Goal: Task Accomplishment & Management: Complete application form

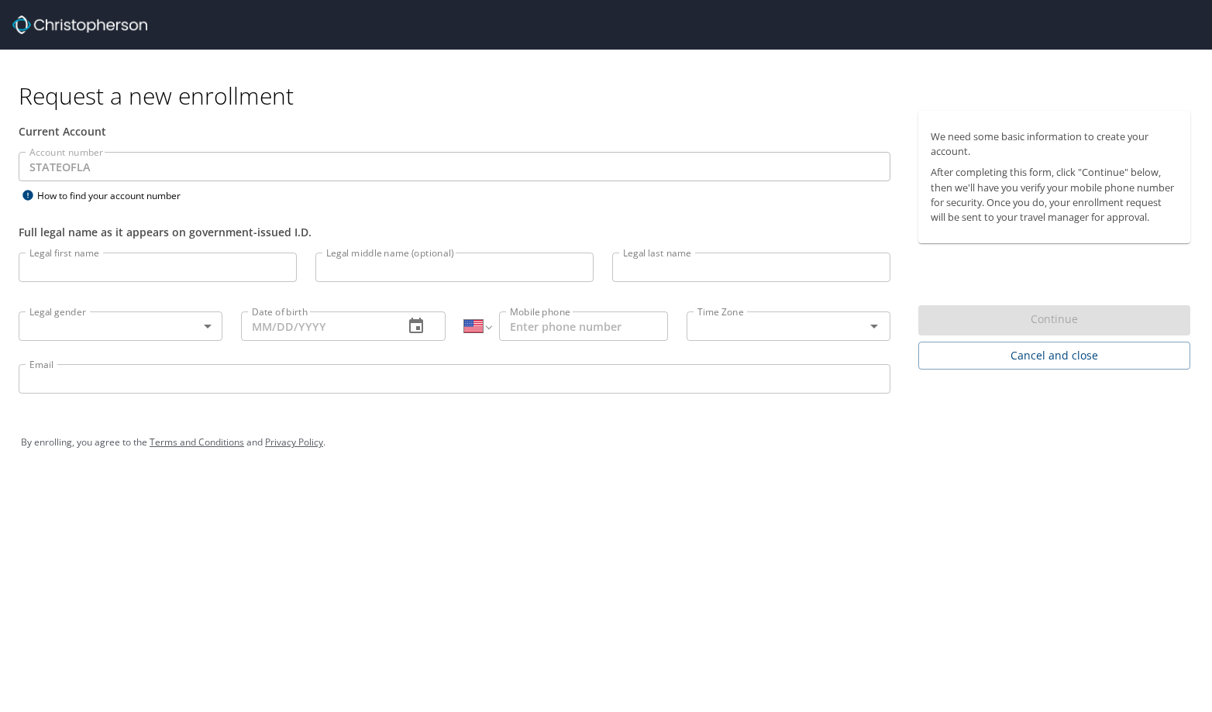
select select "US"
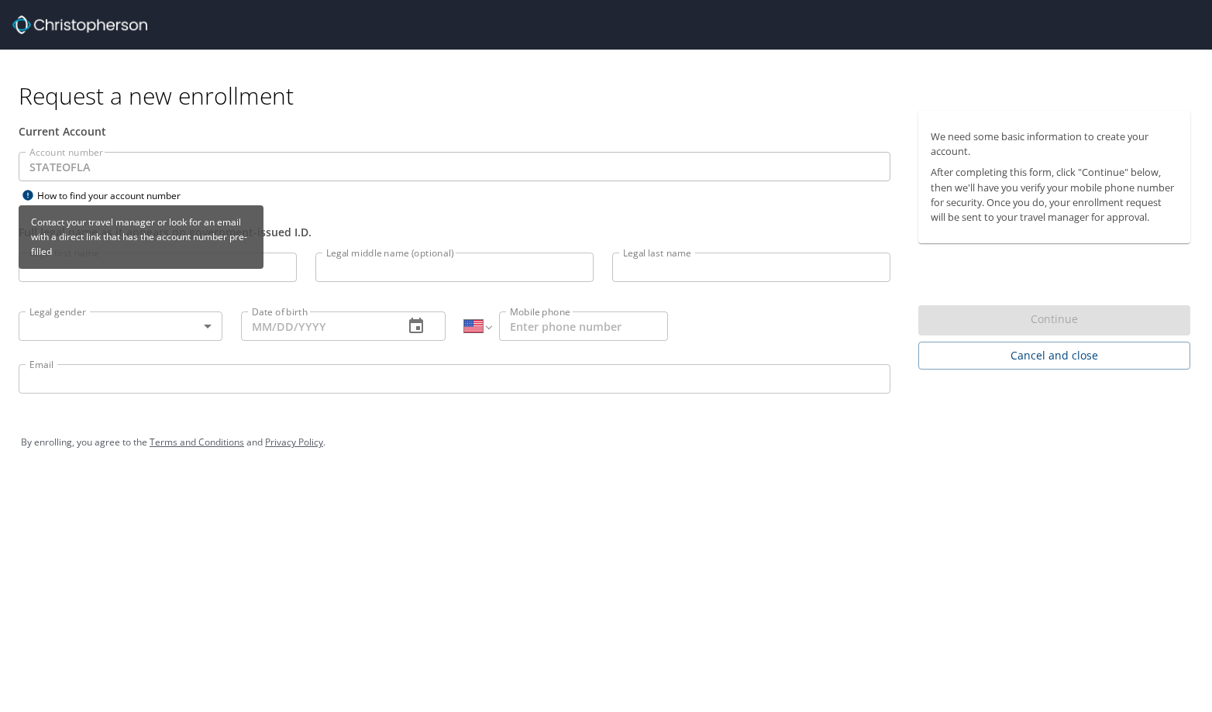
click at [97, 265] on p "Contact your travel manager or look for an email with a direct link that has th…" at bounding box center [141, 236] width 232 height 57
click at [96, 275] on div "Contact your travel manager or look for an email with a direct link that has th…" at bounding box center [141, 242] width 245 height 74
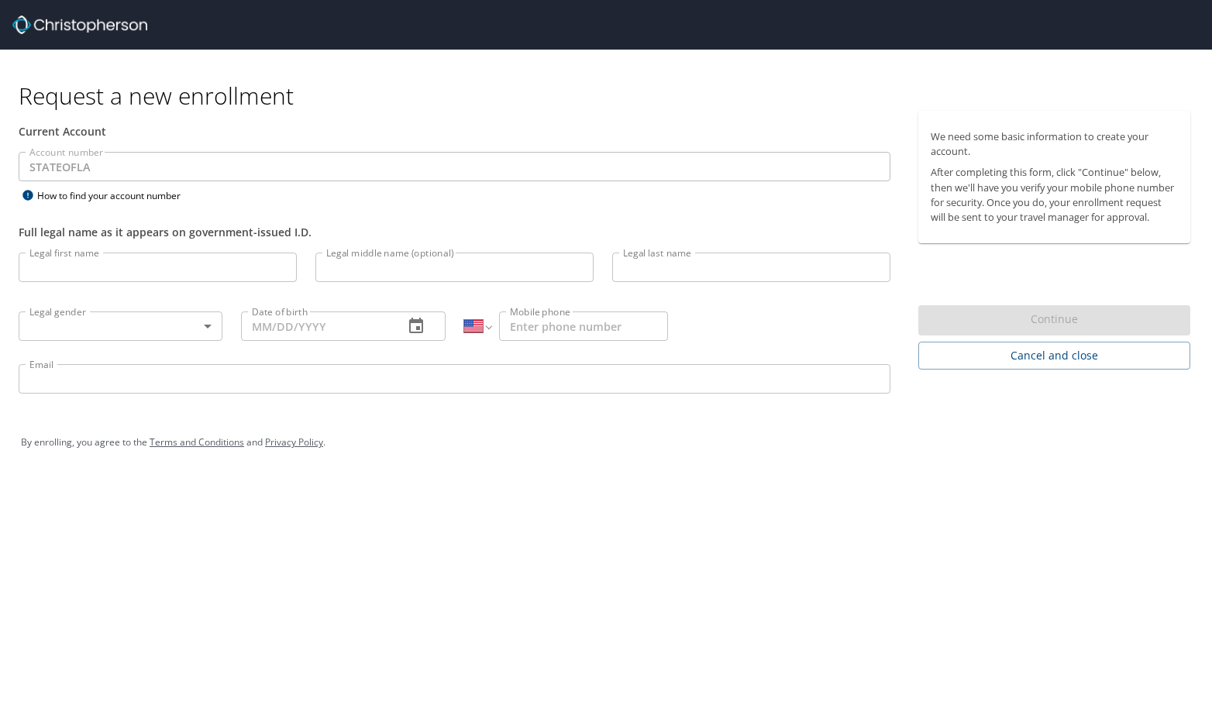
click at [267, 212] on div "Full legal name as it appears on government-issued I.D." at bounding box center [454, 224] width 890 height 38
click at [64, 269] on input "Legal first name" at bounding box center [158, 267] width 278 height 29
type input "Chinetta"
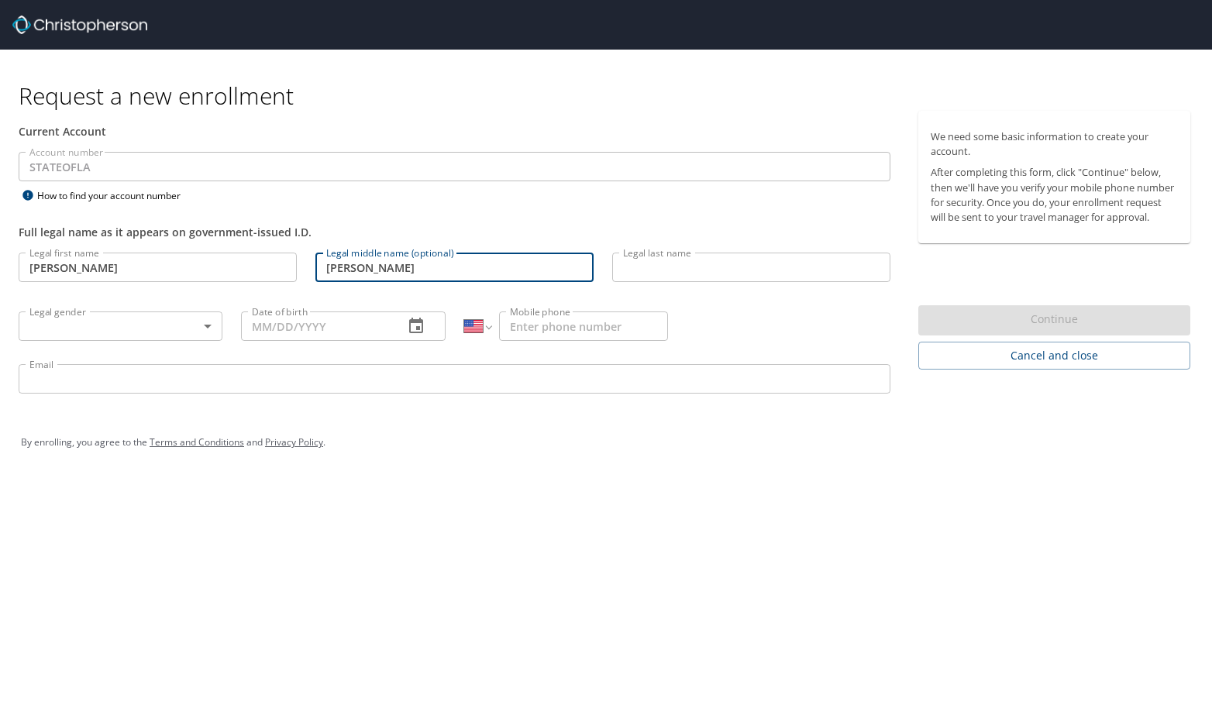
type input "Ann"
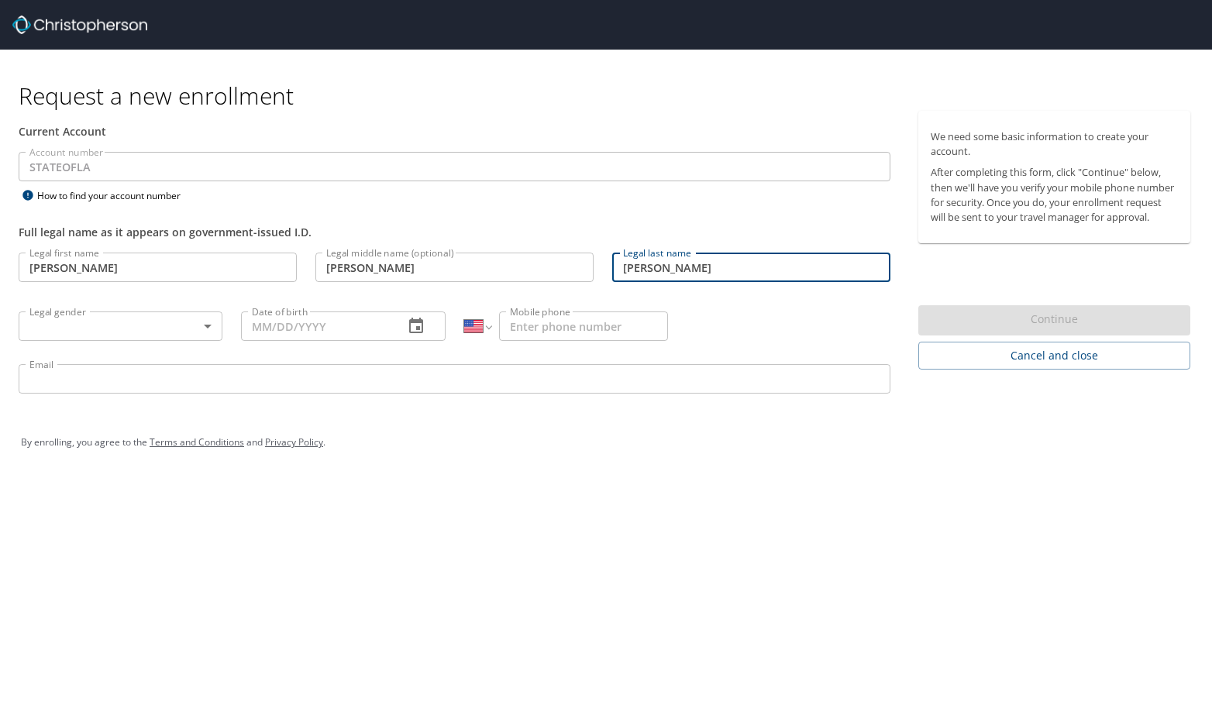
type input "Neal"
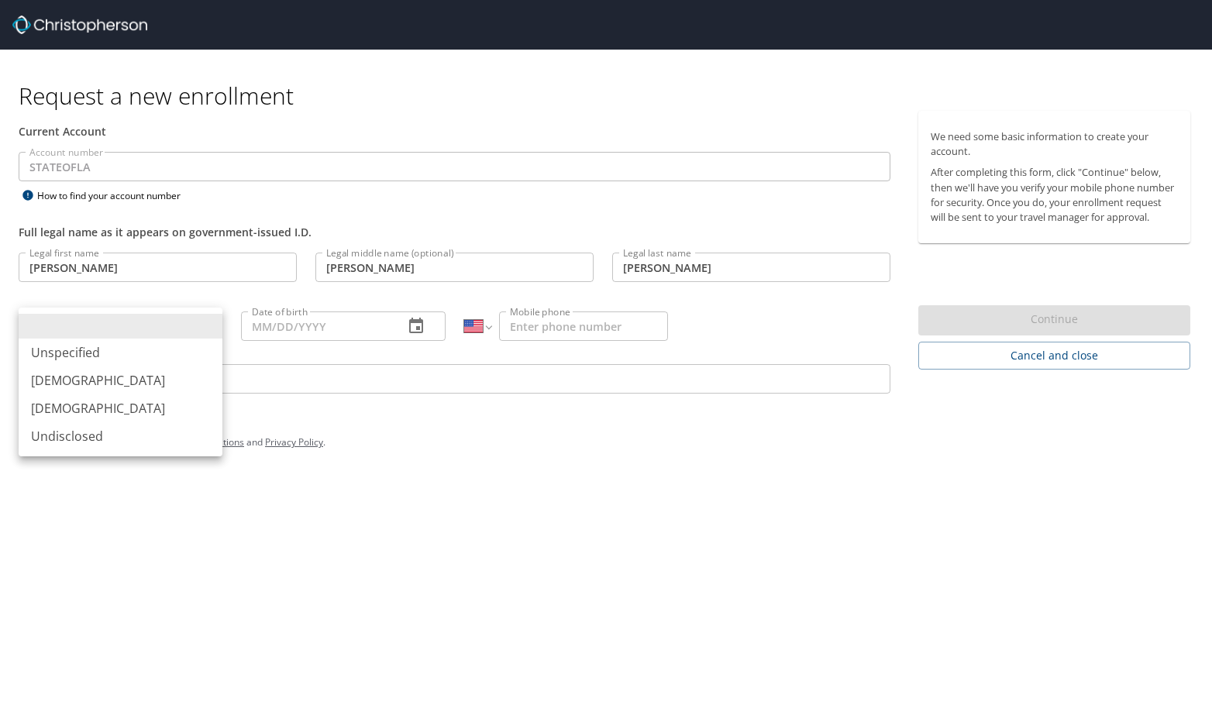
click at [205, 318] on body "Request a new enrollment Current Account Account number STATEOFLA Account numbe…" at bounding box center [606, 356] width 1212 height 712
click at [63, 407] on li "Female" at bounding box center [121, 408] width 204 height 28
type input "Female"
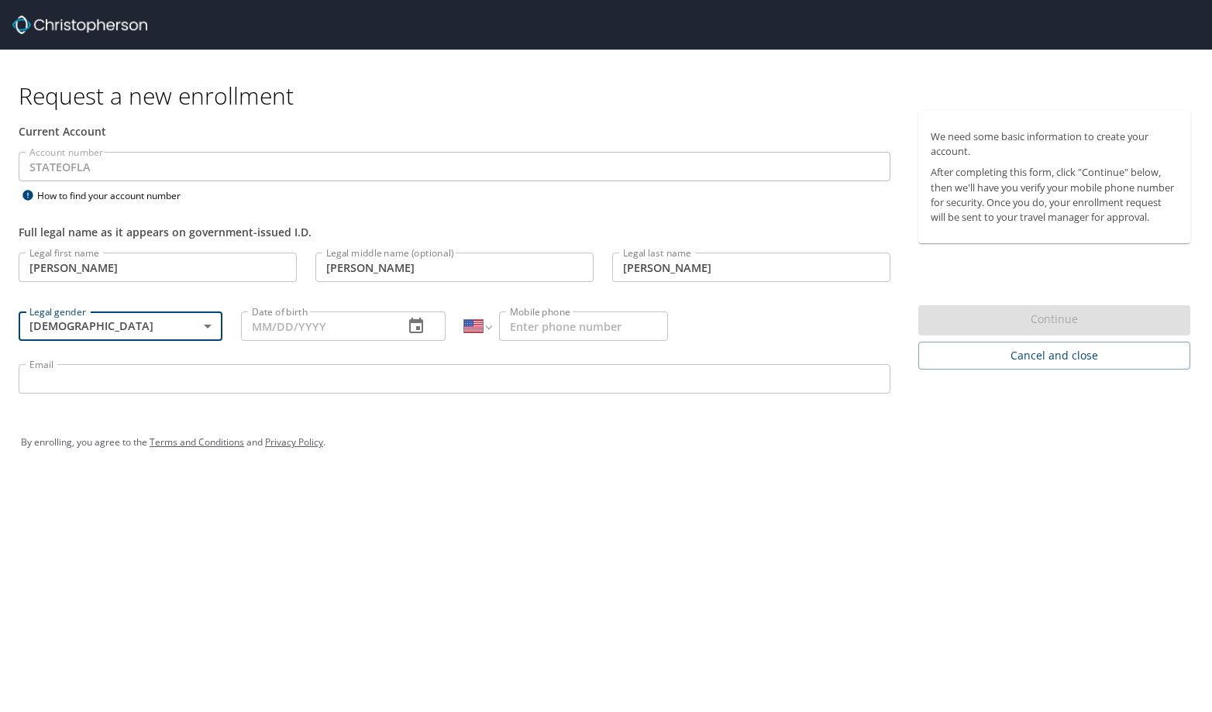
click at [365, 331] on input "Date of birth" at bounding box center [316, 325] width 150 height 29
type input "08/24/1980"
click at [540, 322] on input "Mobile phone" at bounding box center [583, 325] width 168 height 29
type input "(318) 366-3397"
click at [124, 387] on input "Email" at bounding box center [455, 378] width 872 height 29
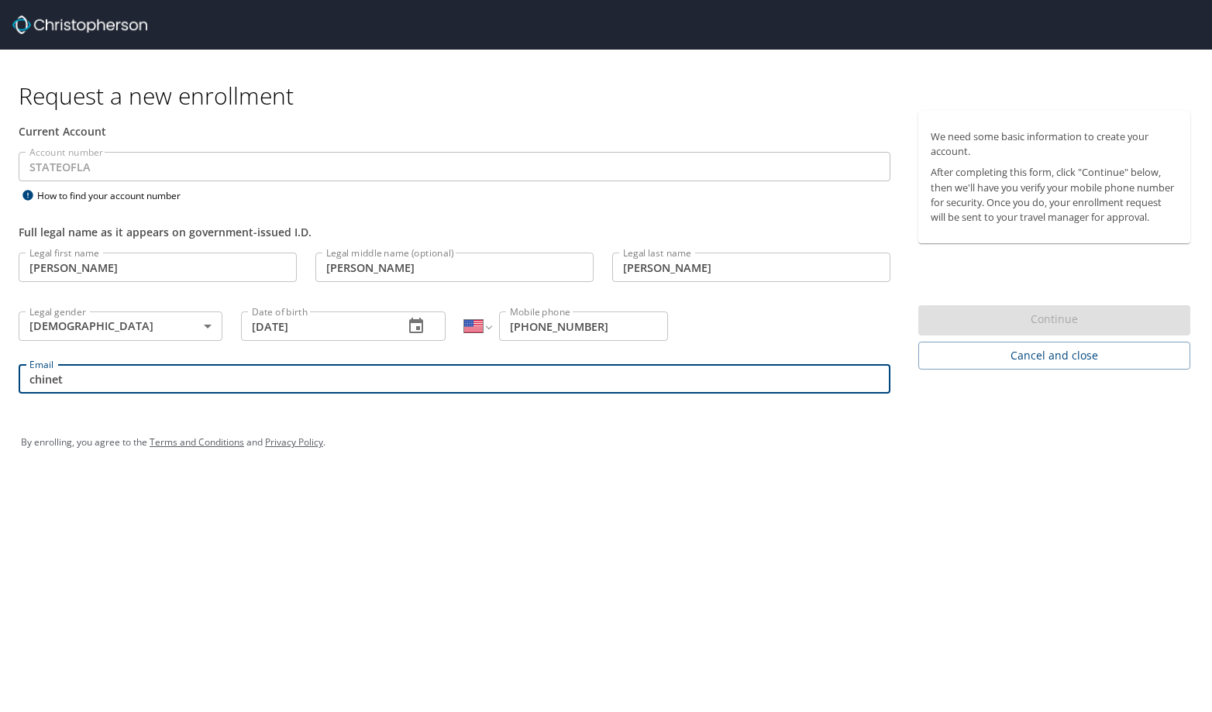
type input "chinetta.neal@lsuhs.edu"
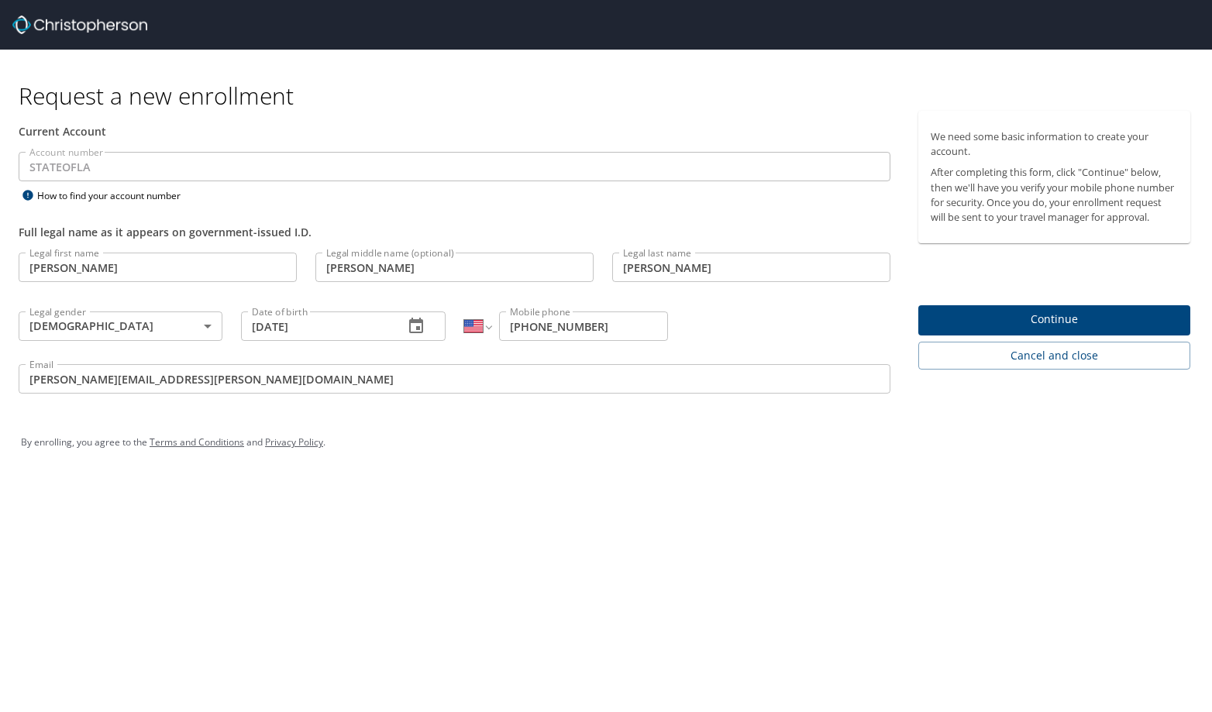
click at [1059, 321] on span "Continue" at bounding box center [1054, 319] width 247 height 19
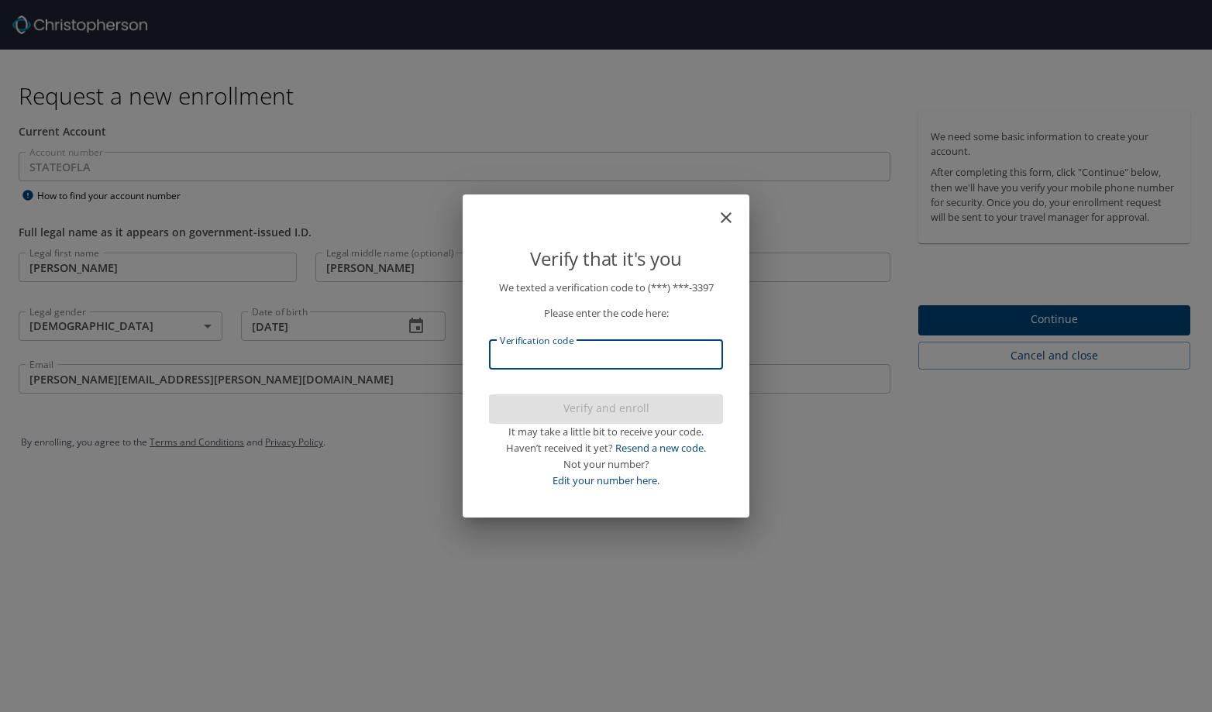
click at [593, 350] on input "Verification code" at bounding box center [606, 354] width 234 height 29
type input "29"
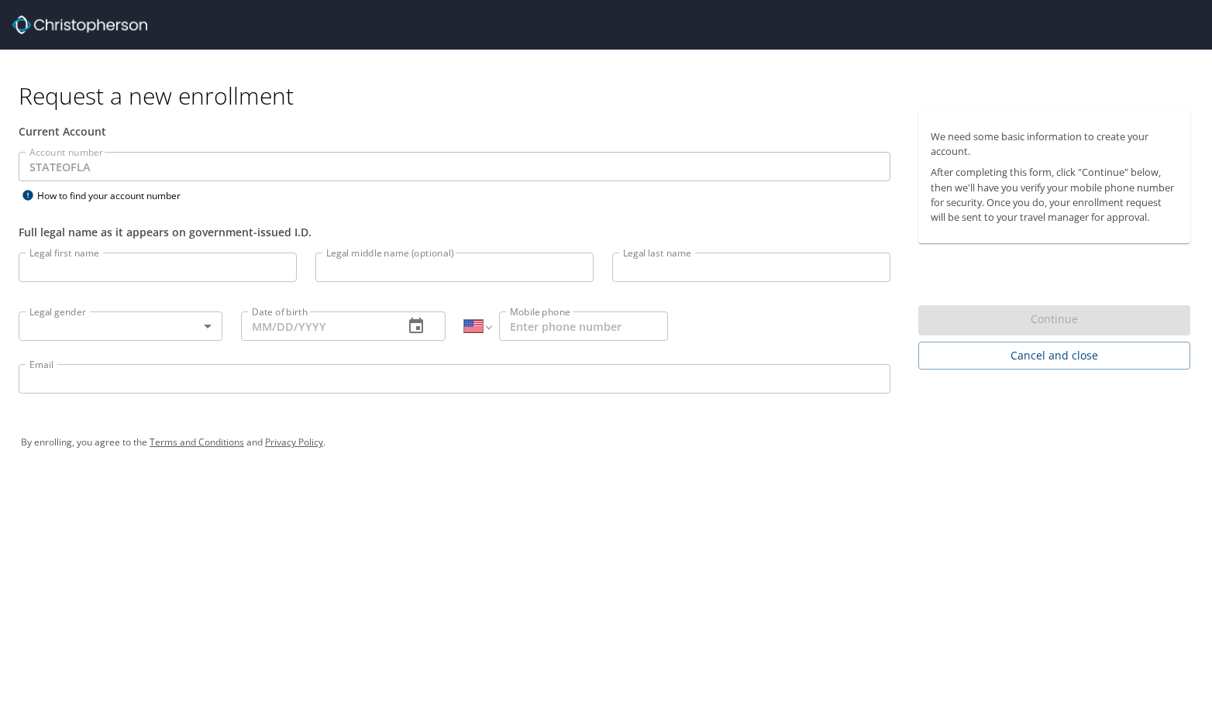
select select "US"
click at [198, 264] on input "Legal first name" at bounding box center [158, 267] width 278 height 29
type input "Chinetta"
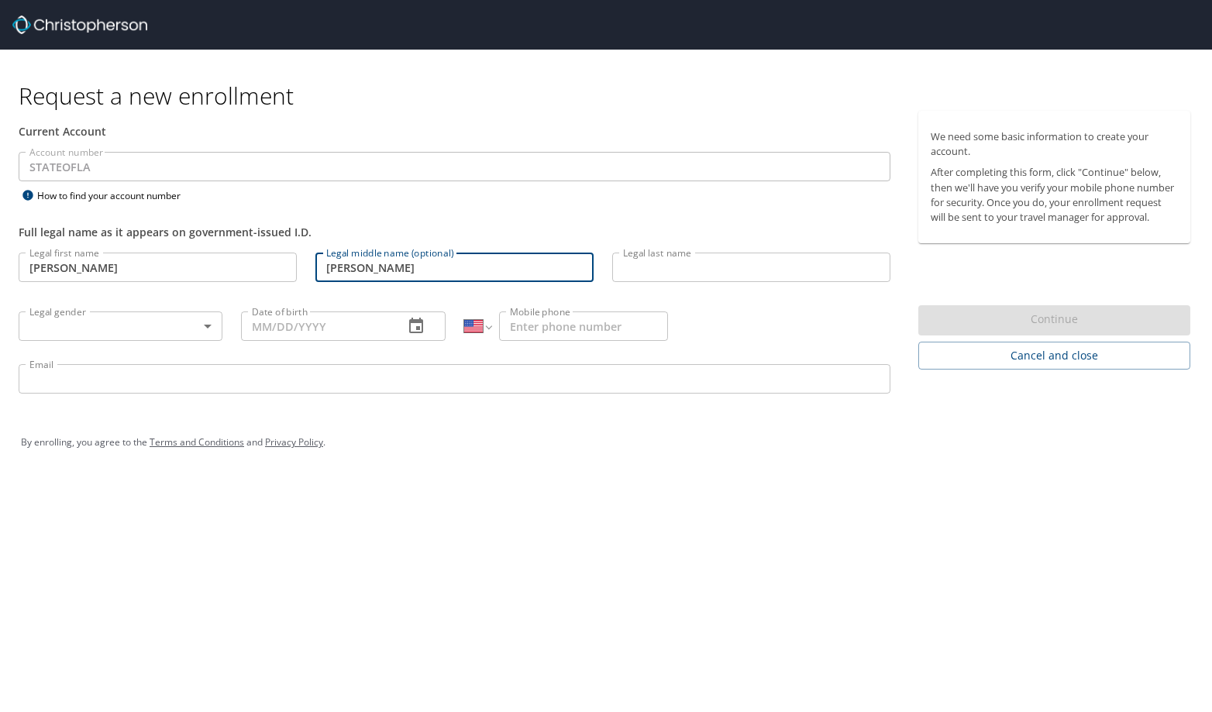
type input "Ann"
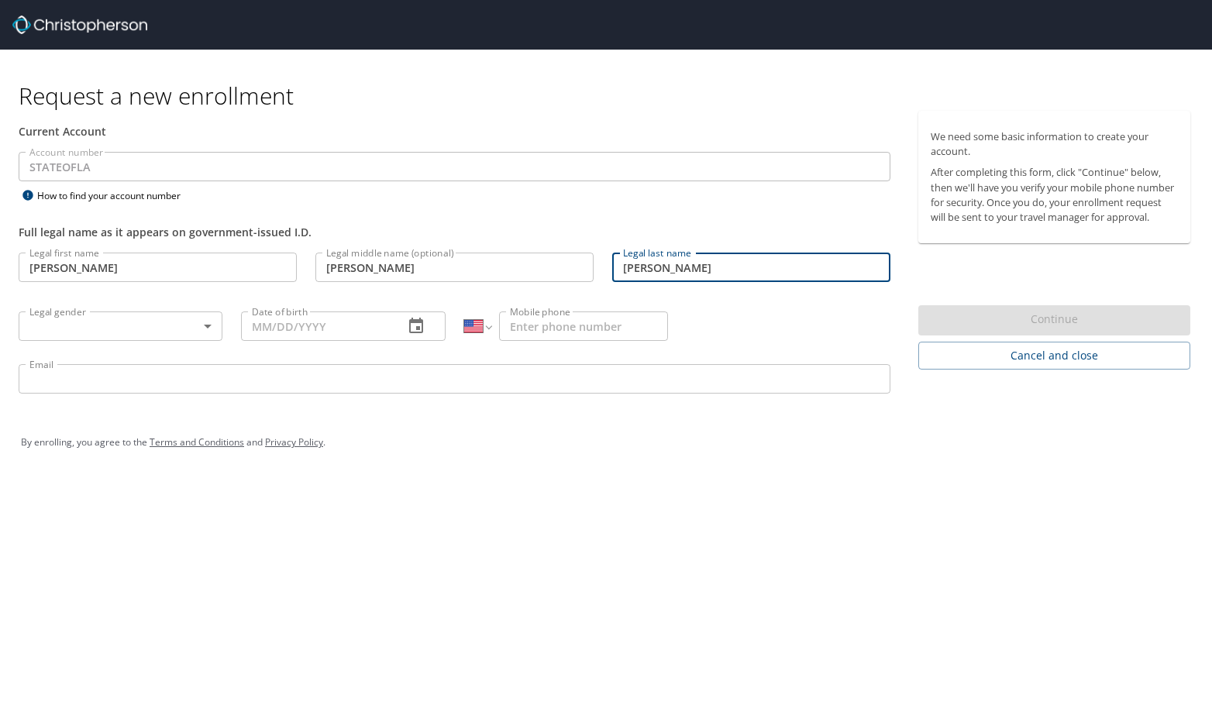
type input "Neal"
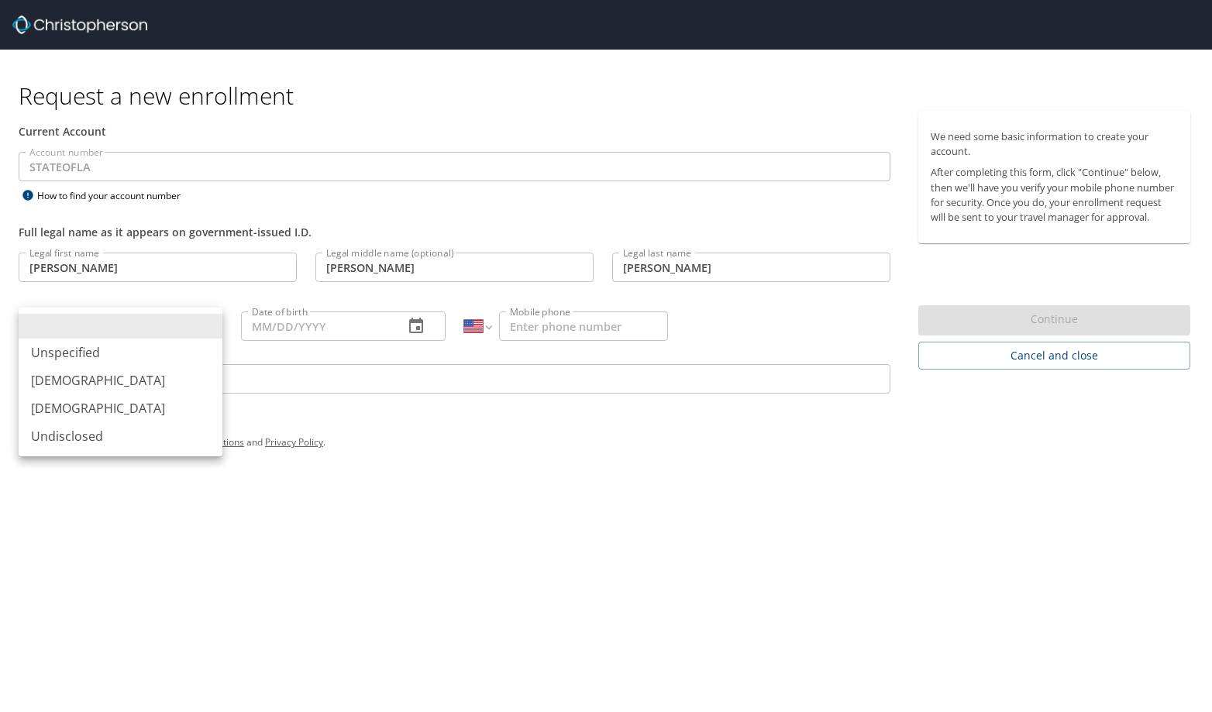
click at [215, 330] on body "Request a new enrollment Current Account Account number STATEOFLA Account numbe…" at bounding box center [606, 356] width 1212 height 712
click at [65, 408] on li "Female" at bounding box center [121, 408] width 204 height 28
type input "Female"
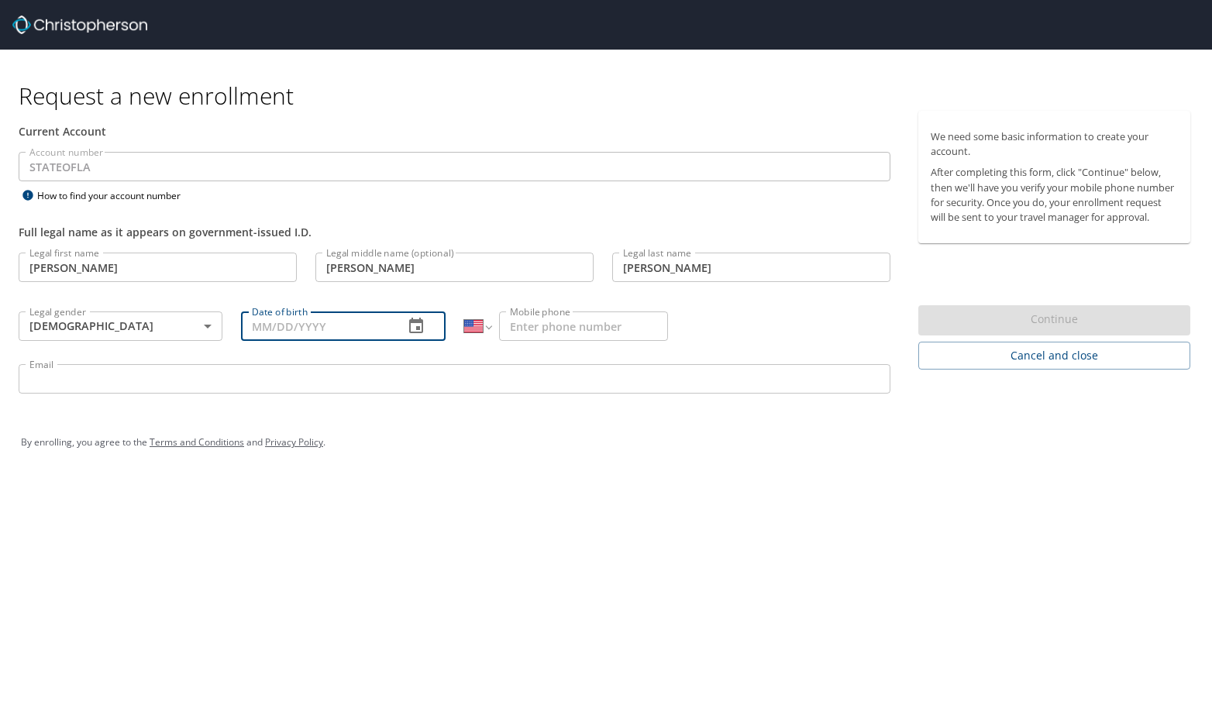
click at [348, 320] on input "Date of birth" at bounding box center [316, 325] width 150 height 29
type input "08/24/1980"
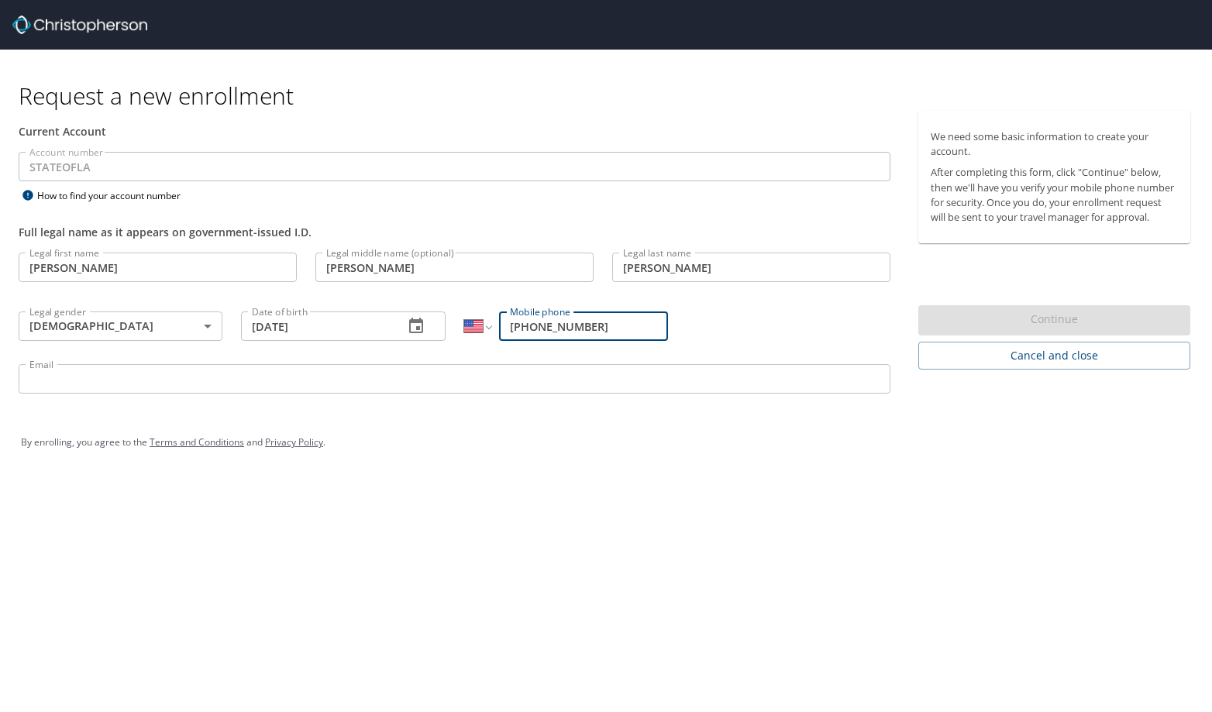
type input "(318) 366-3397"
click at [197, 382] on input "Email" at bounding box center [455, 378] width 872 height 29
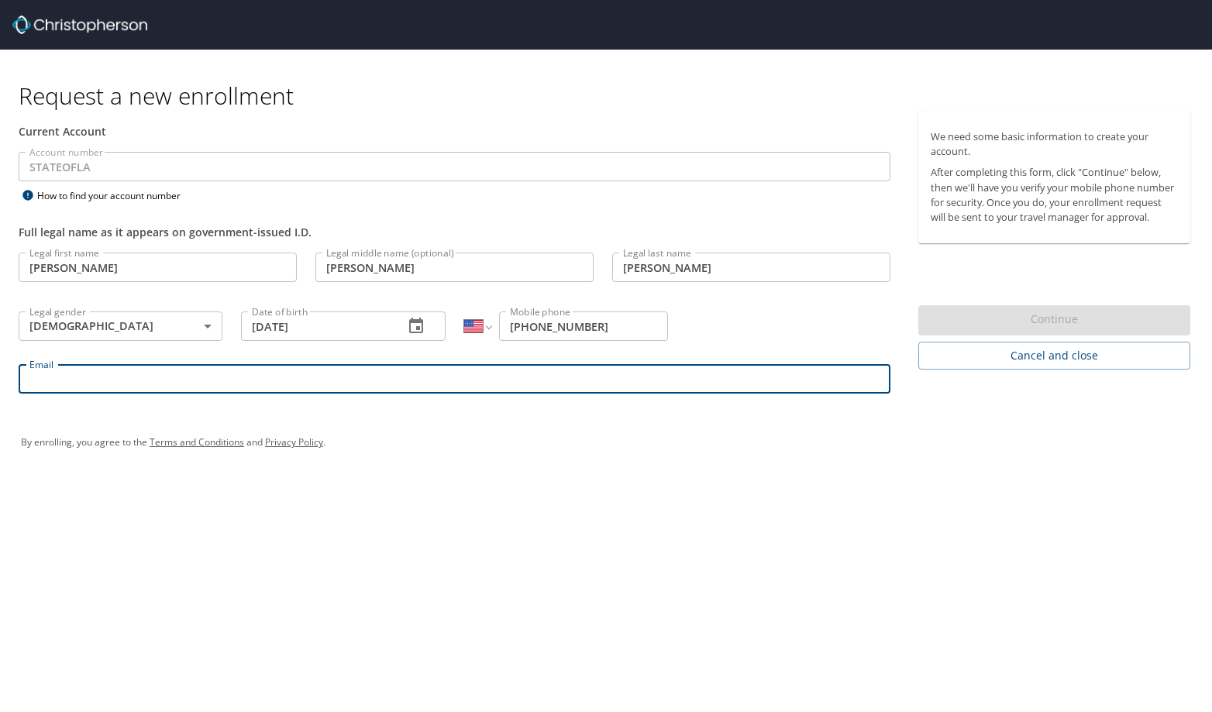
type input "chinetta.neal@lsuhs.edu"
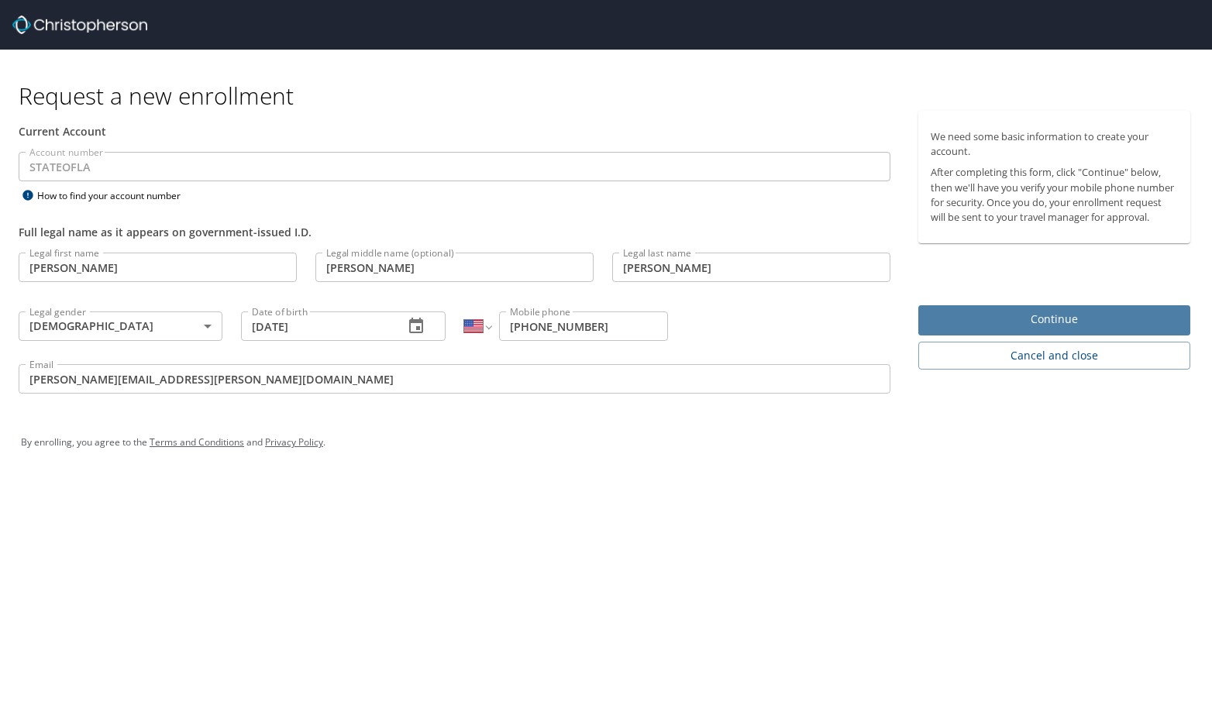
click at [1024, 318] on span "Continue" at bounding box center [1054, 319] width 247 height 19
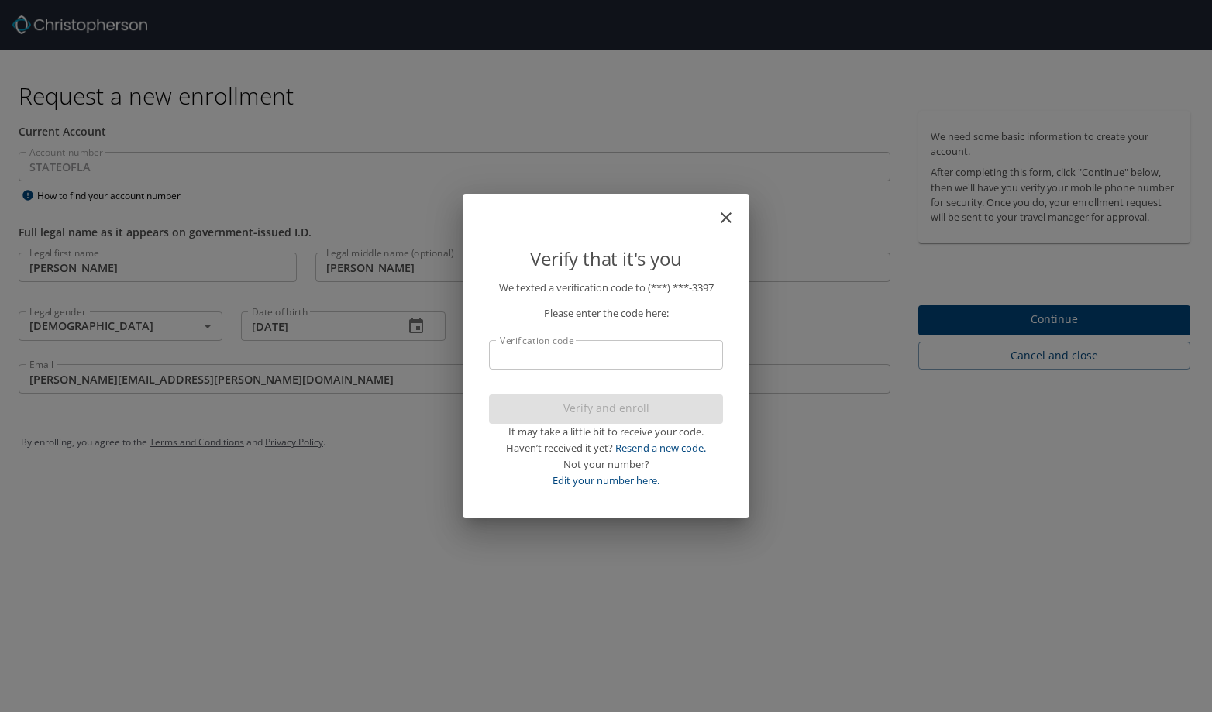
click at [527, 364] on input "Verification code" at bounding box center [606, 354] width 234 height 29
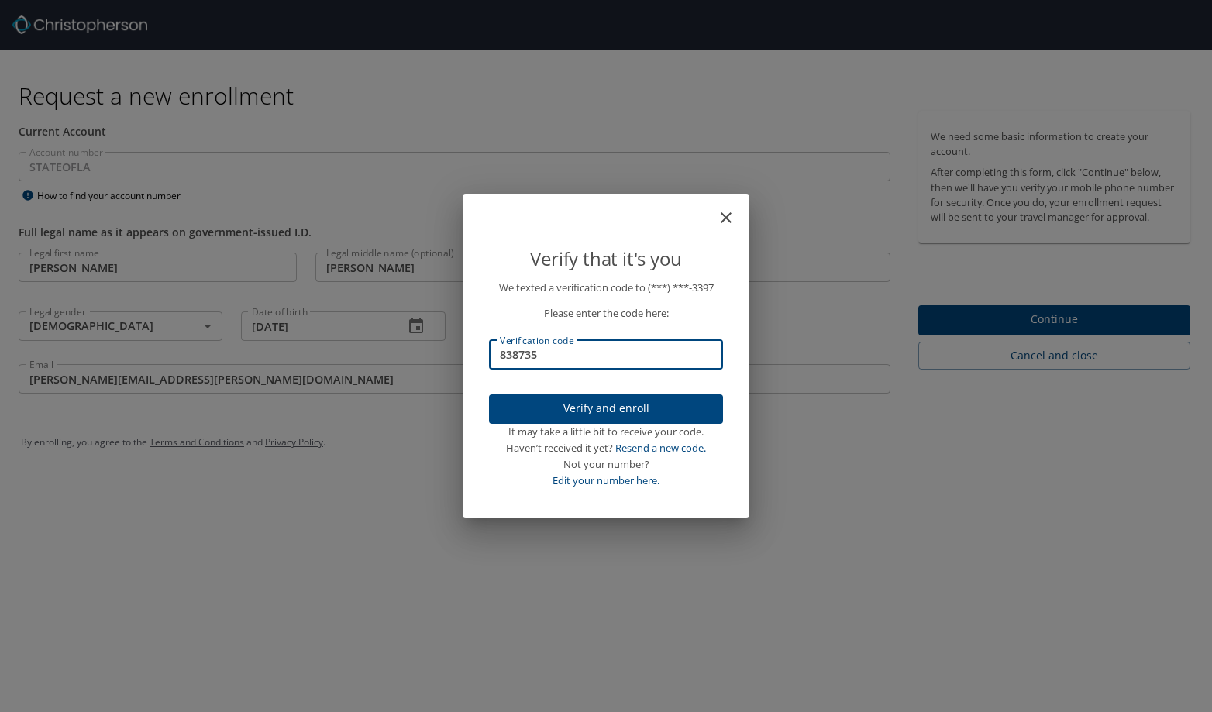
type input "838735"
click at [573, 410] on span "Verify and enroll" at bounding box center [605, 408] width 209 height 19
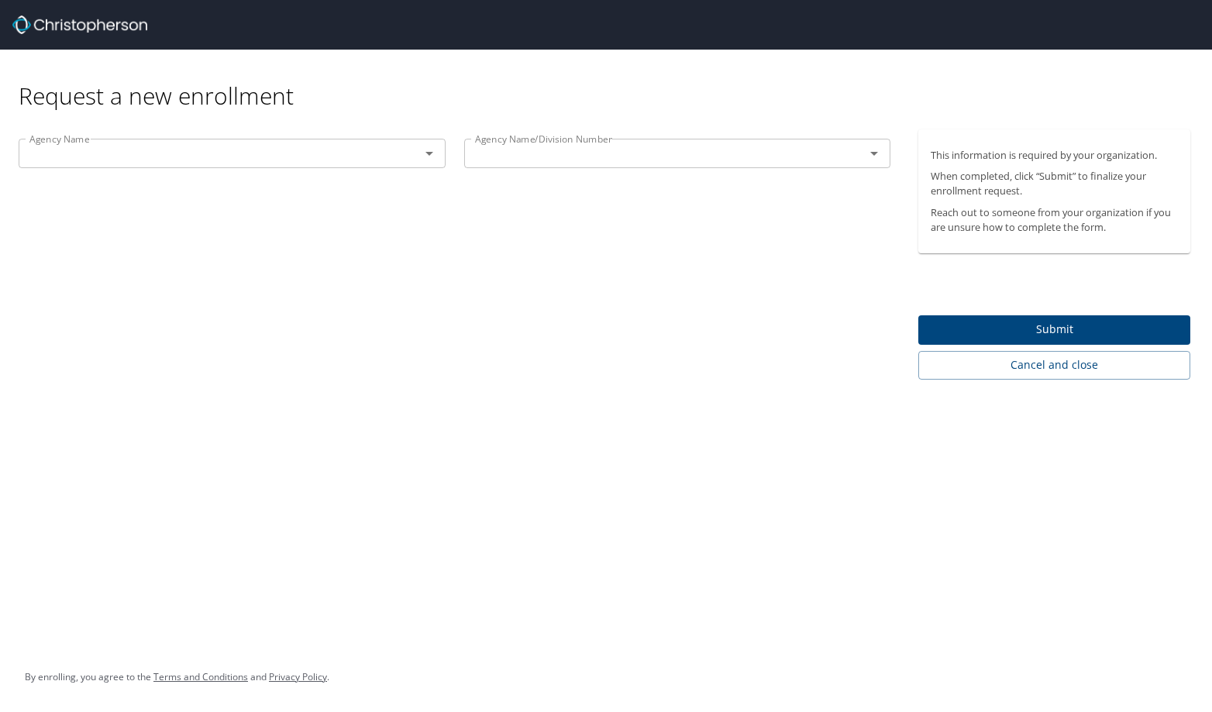
click at [431, 157] on icon "Open" at bounding box center [429, 153] width 19 height 19
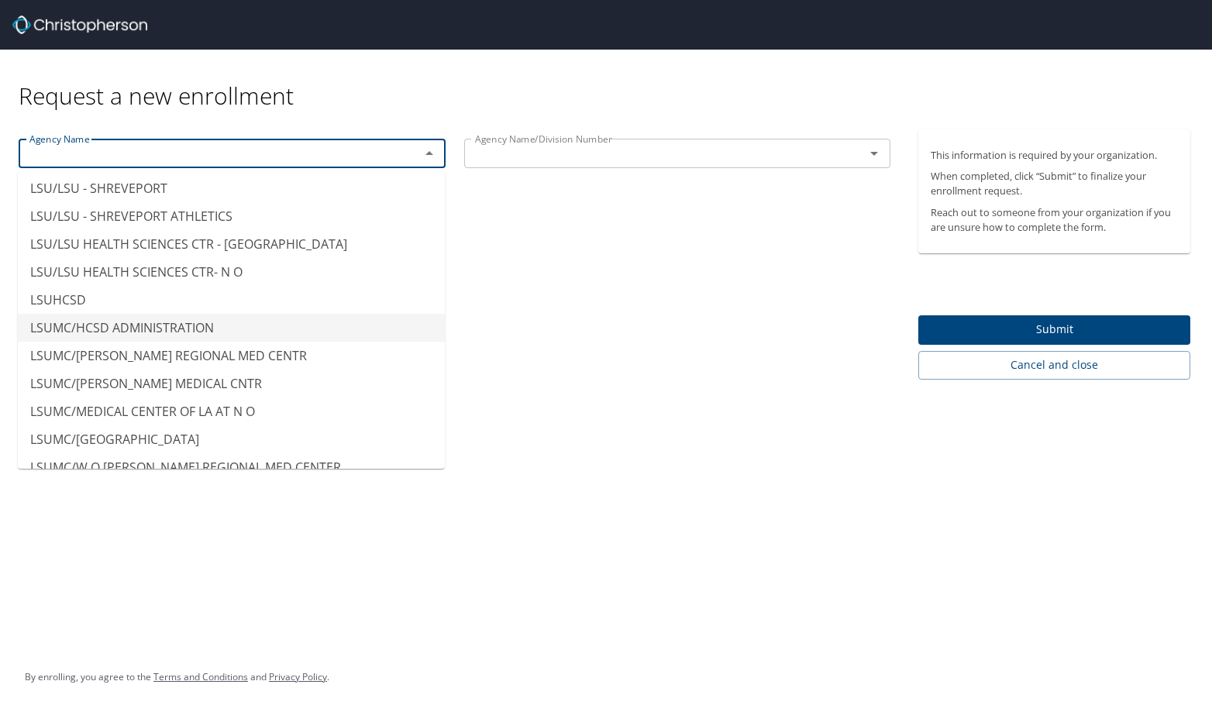
scroll to position [7670, 0]
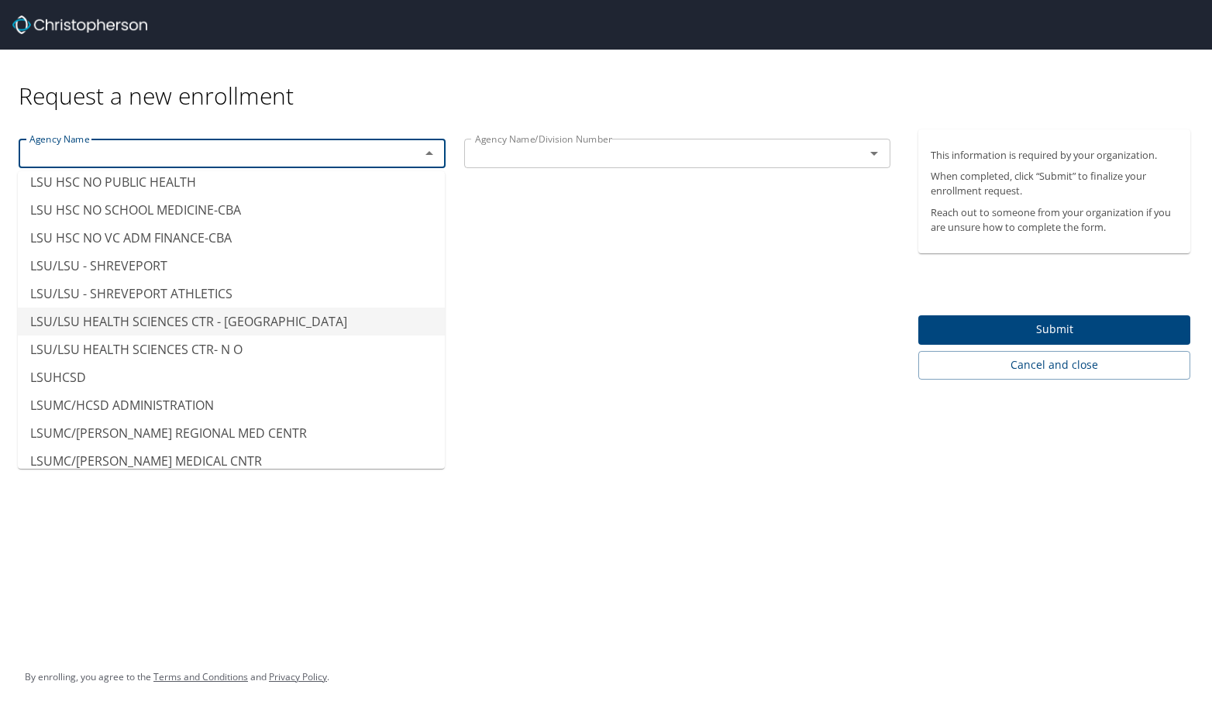
click at [160, 308] on li "LSU/LSU HEALTH SCIENCES CTR - SHREVEPORT" at bounding box center [231, 322] width 427 height 28
type input "LSU/LSU HEALTH SCIENCES CTR - SHREVEPORT"
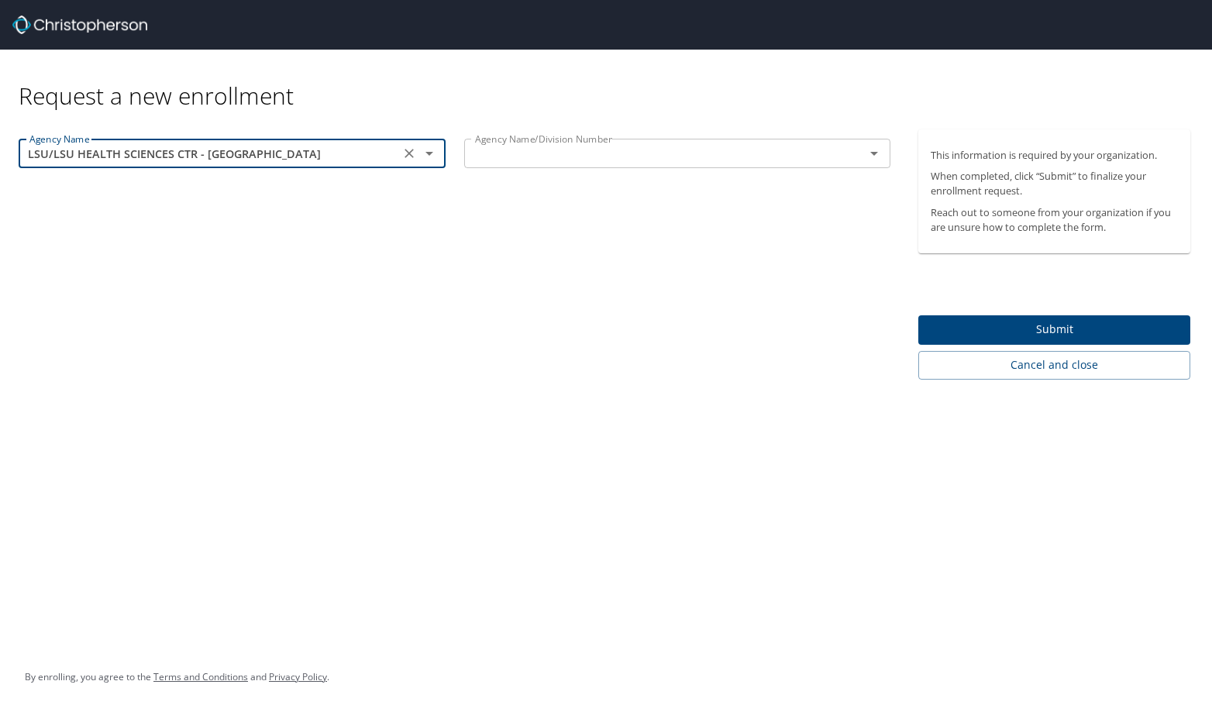
click at [411, 154] on icon "Clear" at bounding box center [408, 153] width 15 height 15
